Goal: Information Seeking & Learning: Learn about a topic

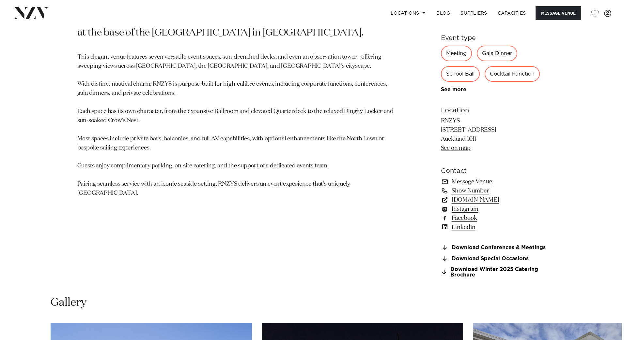
scroll to position [587, 0]
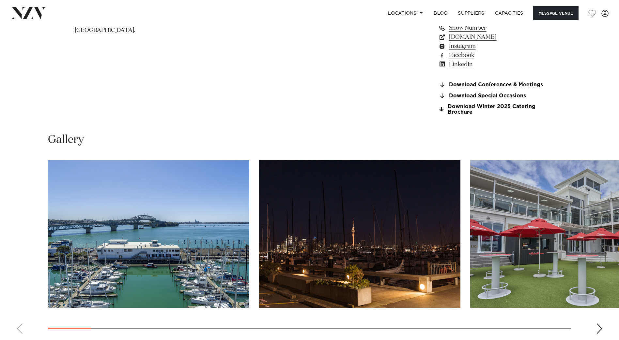
click at [398, 238] on img "2 / 30" at bounding box center [359, 234] width 201 height 148
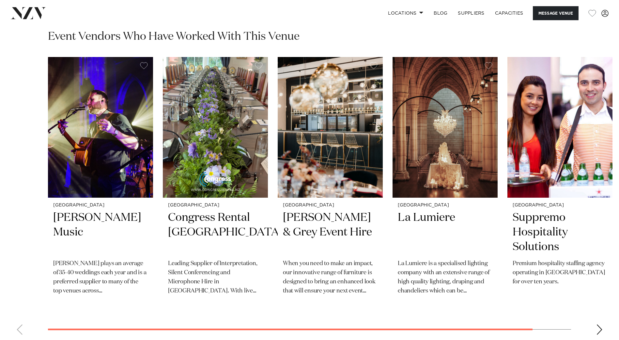
scroll to position [1053, 0]
